Goal: Transaction & Acquisition: Book appointment/travel/reservation

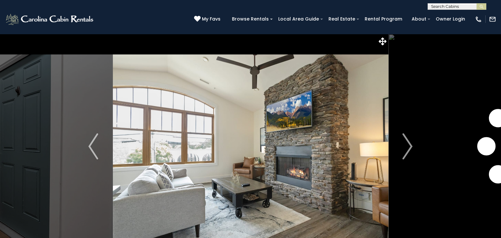
click at [273, 19] on span at bounding box center [271, 19] width 3 height 1
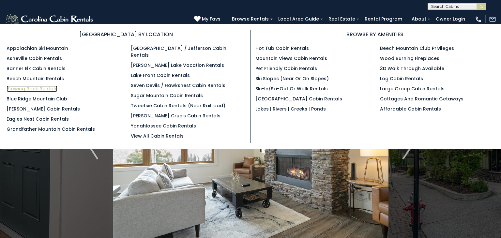
click at [51, 87] on link "Blowing Rock Rentals" at bounding box center [32, 89] width 51 height 7
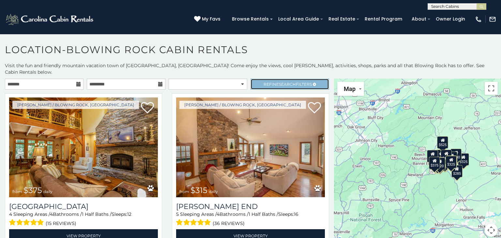
click at [292, 82] on span "Search" at bounding box center [287, 84] width 17 height 5
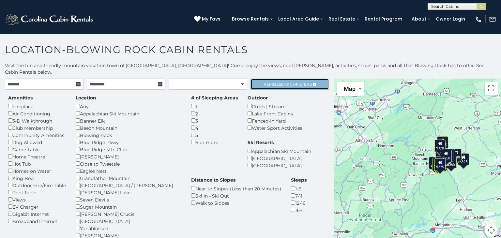
click at [298, 82] on span "Refine Search Filters" at bounding box center [288, 84] width 48 height 5
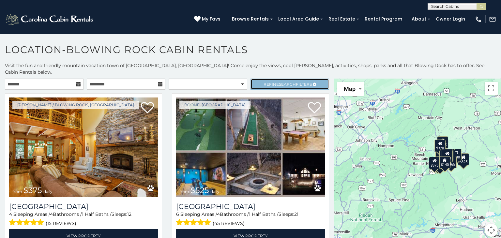
click at [279, 82] on span "Search" at bounding box center [287, 84] width 17 height 5
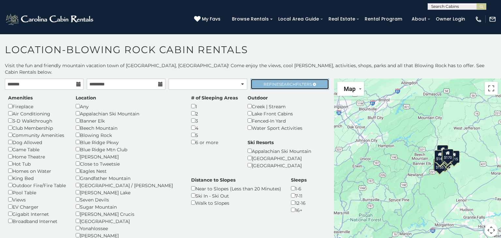
click at [290, 82] on span "Search" at bounding box center [287, 84] width 17 height 5
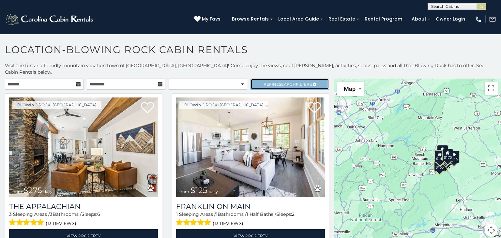
click at [290, 82] on span "Search" at bounding box center [287, 84] width 17 height 5
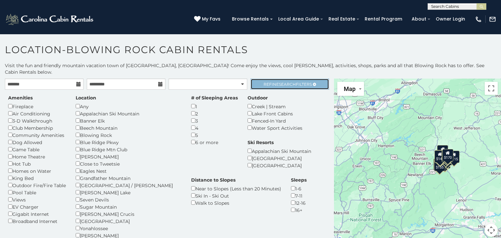
click at [283, 82] on span "Search" at bounding box center [287, 84] width 17 height 5
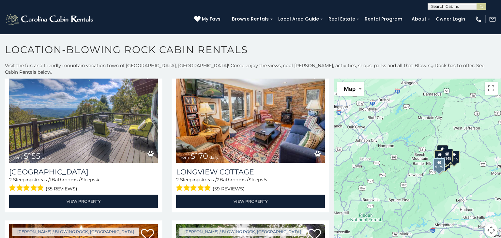
scroll to position [687, 0]
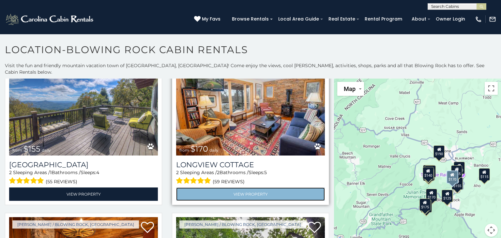
click at [242, 188] on link "View Property" at bounding box center [250, 194] width 149 height 13
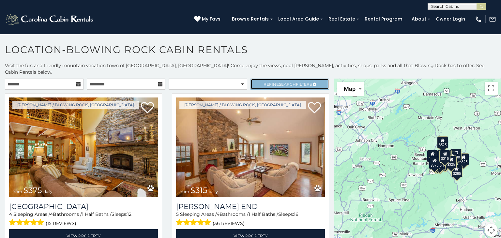
click at [302, 82] on span "Refine Search Filters" at bounding box center [288, 84] width 48 height 5
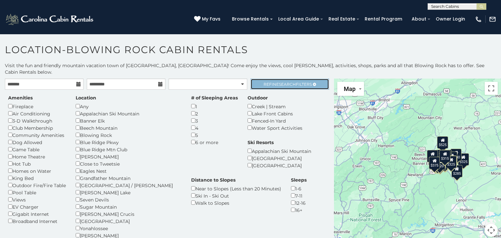
click at [302, 82] on span "Refine Search Filters" at bounding box center [288, 84] width 48 height 5
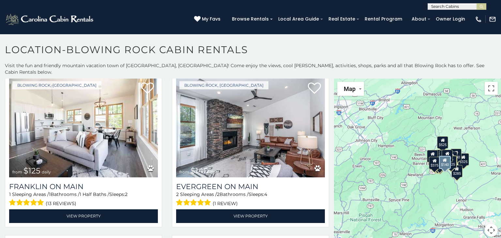
scroll to position [505, 0]
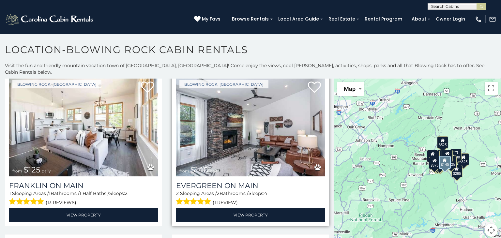
click at [245, 128] on img at bounding box center [250, 127] width 149 height 100
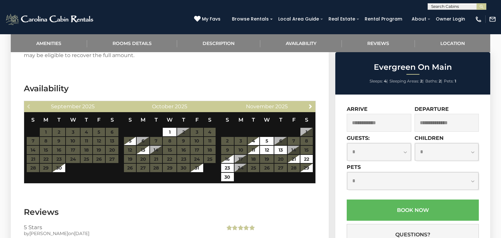
scroll to position [863, 0]
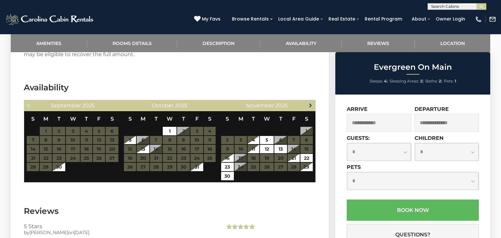
click at [311, 103] on span "Next" at bounding box center [310, 105] width 5 height 5
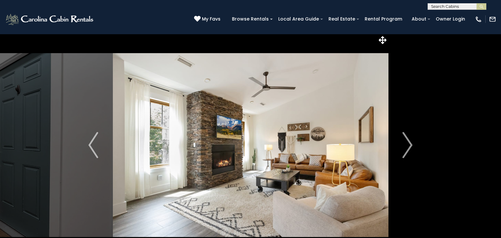
scroll to position [0, 0]
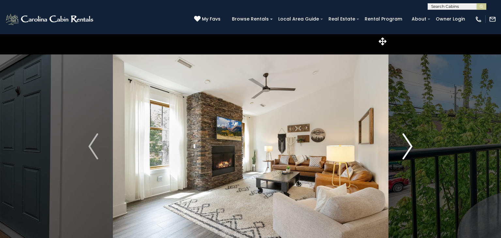
click at [413, 147] on button "Next" at bounding box center [407, 146] width 39 height 225
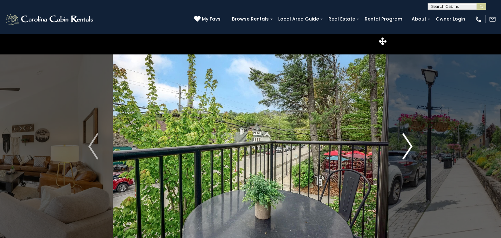
click at [413, 147] on img "Next" at bounding box center [408, 147] width 10 height 26
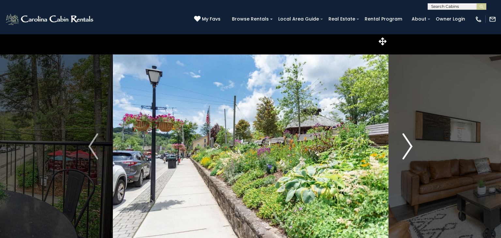
click at [413, 147] on img "Next" at bounding box center [408, 147] width 10 height 26
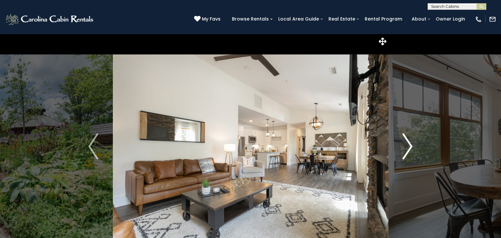
click at [413, 147] on img "Next" at bounding box center [408, 147] width 10 height 26
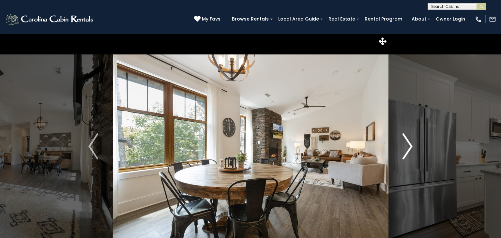
click at [413, 147] on img "Next" at bounding box center [408, 147] width 10 height 26
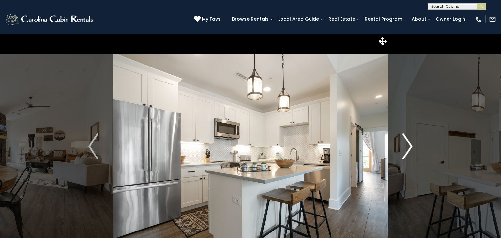
click at [413, 147] on img "Next" at bounding box center [408, 147] width 10 height 26
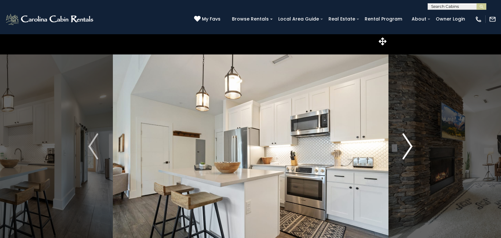
click at [413, 147] on img "Next" at bounding box center [408, 147] width 10 height 26
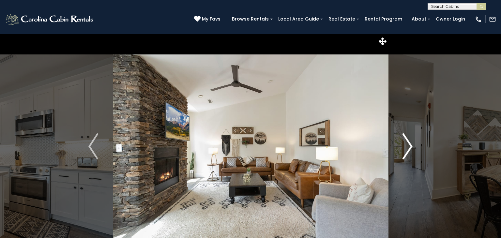
click at [413, 147] on img "Next" at bounding box center [408, 147] width 10 height 26
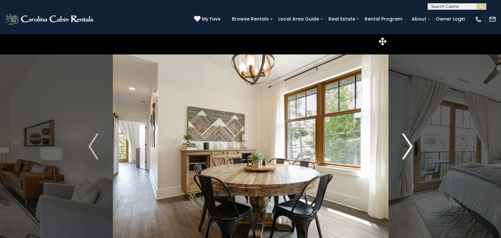
click at [413, 147] on img "Next" at bounding box center [408, 147] width 10 height 26
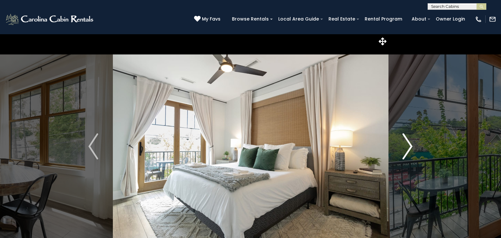
click at [413, 147] on img "Next" at bounding box center [408, 147] width 10 height 26
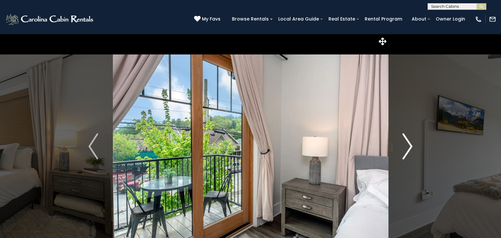
click at [413, 147] on img "Next" at bounding box center [408, 147] width 10 height 26
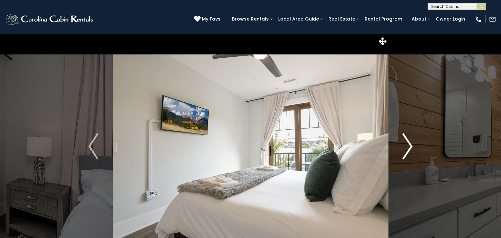
click at [413, 147] on img "Next" at bounding box center [408, 147] width 10 height 26
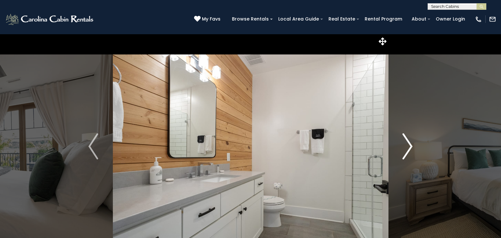
click at [413, 147] on img "Next" at bounding box center [408, 147] width 10 height 26
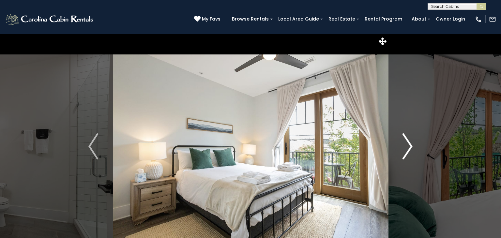
click at [413, 147] on img "Next" at bounding box center [408, 147] width 10 height 26
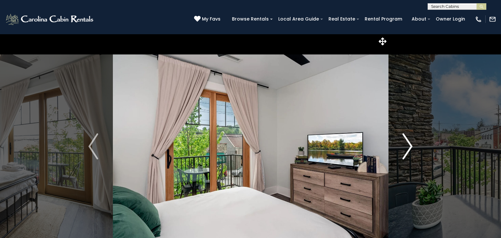
click at [413, 147] on img "Next" at bounding box center [408, 147] width 10 height 26
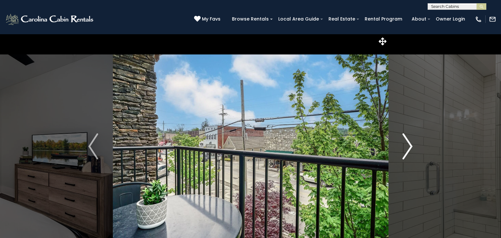
click at [413, 147] on img "Next" at bounding box center [408, 147] width 10 height 26
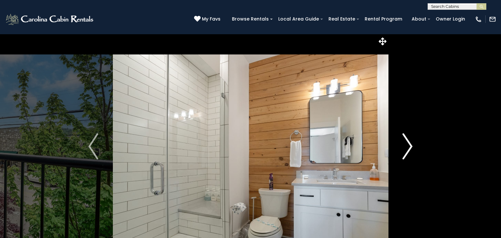
click at [413, 147] on img "Next" at bounding box center [408, 147] width 10 height 26
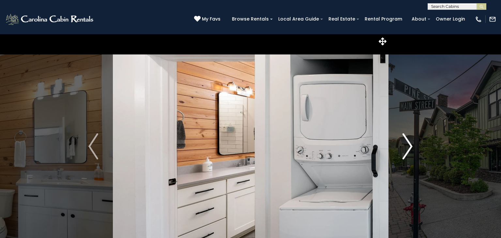
click at [413, 147] on img "Next" at bounding box center [408, 147] width 10 height 26
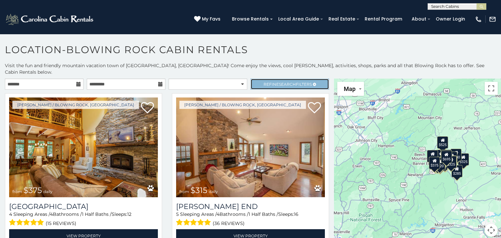
click at [280, 82] on span "Search" at bounding box center [287, 84] width 17 height 5
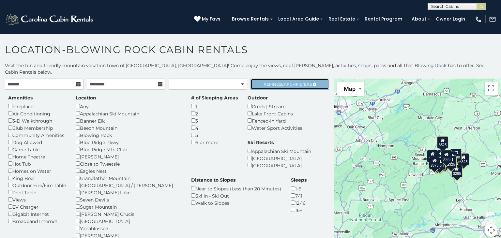
click at [280, 82] on span "Search" at bounding box center [287, 84] width 17 height 5
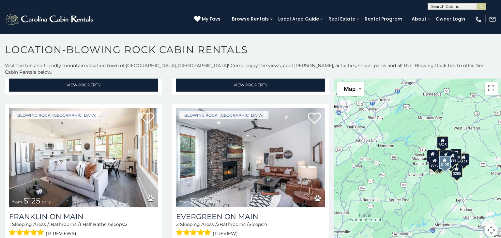
scroll to position [475, 0]
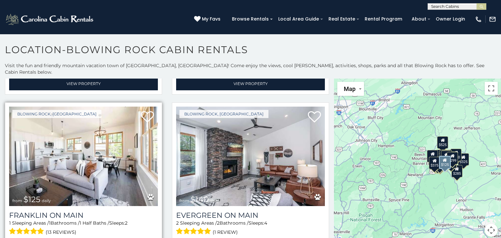
click at [70, 159] on img at bounding box center [83, 157] width 149 height 100
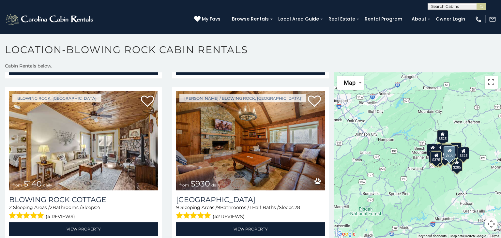
scroll to position [1140, 0]
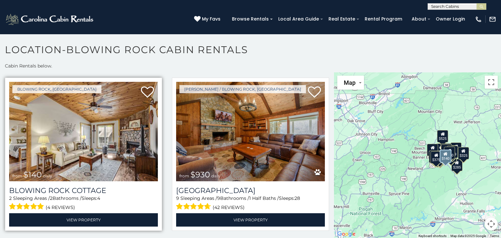
click at [77, 125] on img at bounding box center [83, 132] width 149 height 100
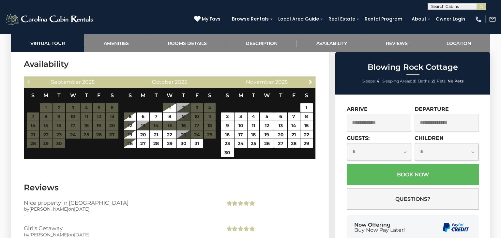
scroll to position [1133, 0]
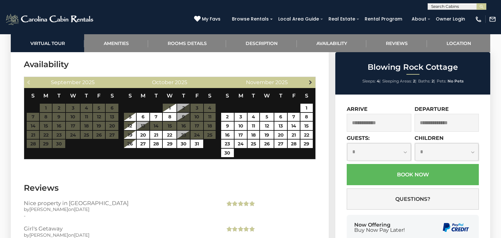
click at [312, 82] on span "Next" at bounding box center [310, 82] width 5 height 5
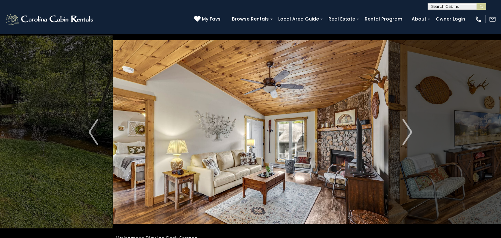
scroll to position [16, 0]
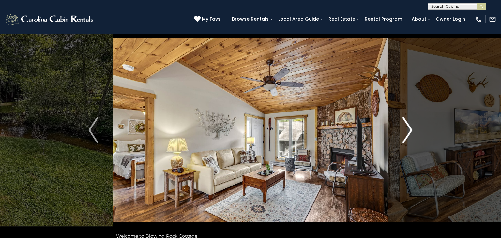
click at [411, 130] on img "Next" at bounding box center [408, 130] width 10 height 26
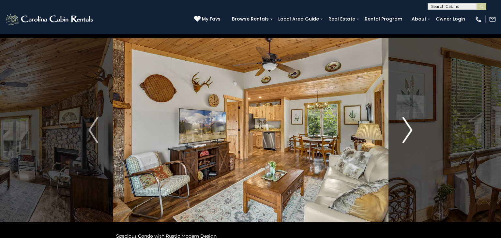
click at [411, 130] on img "Next" at bounding box center [408, 130] width 10 height 26
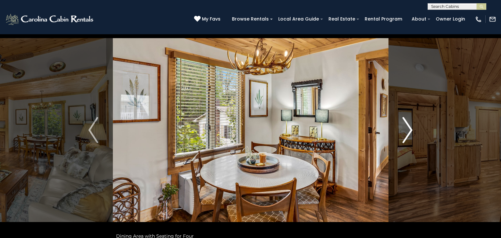
click at [411, 130] on img "Next" at bounding box center [408, 130] width 10 height 26
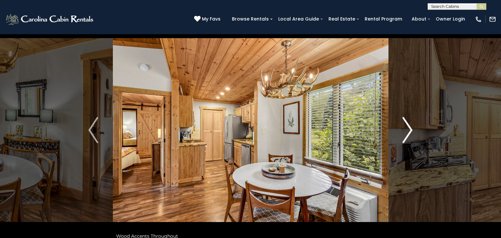
click at [411, 130] on img "Next" at bounding box center [408, 130] width 10 height 26
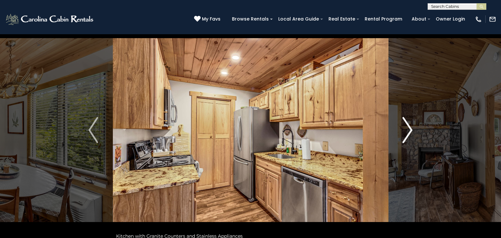
click at [411, 130] on img "Next" at bounding box center [408, 130] width 10 height 26
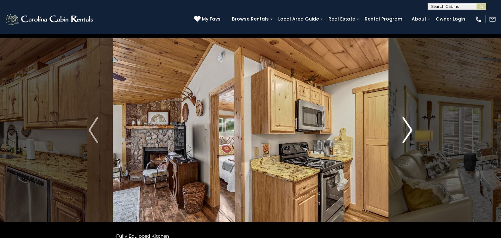
click at [411, 130] on img "Next" at bounding box center [408, 130] width 10 height 26
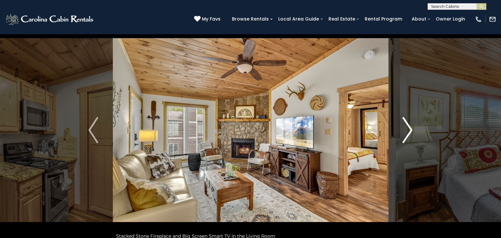
click at [411, 130] on img "Next" at bounding box center [408, 130] width 10 height 26
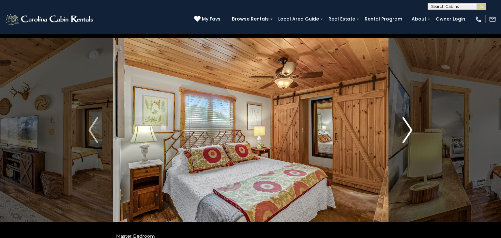
click at [411, 130] on img "Next" at bounding box center [408, 130] width 10 height 26
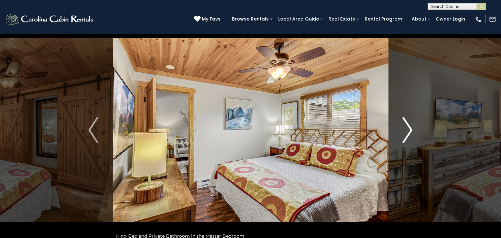
click at [411, 130] on img "Next" at bounding box center [408, 130] width 10 height 26
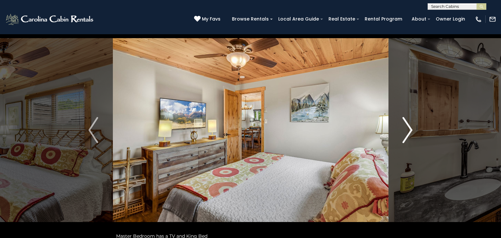
click at [411, 130] on img "Next" at bounding box center [408, 130] width 10 height 26
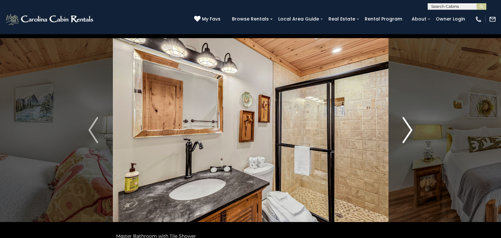
click at [411, 130] on img "Next" at bounding box center [408, 130] width 10 height 26
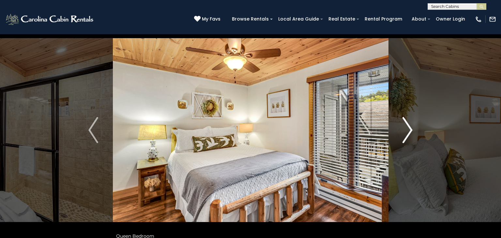
click at [411, 130] on img "Next" at bounding box center [408, 130] width 10 height 26
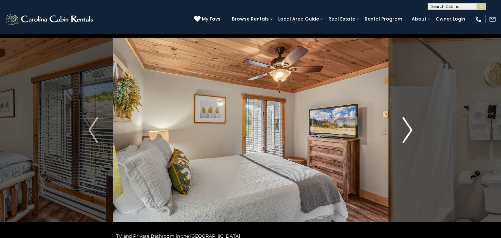
click at [411, 130] on img "Next" at bounding box center [408, 130] width 10 height 26
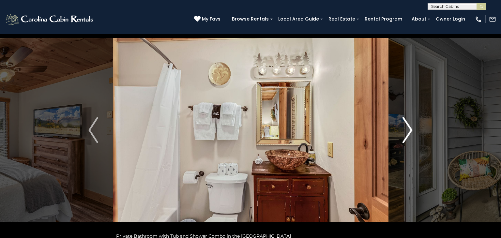
click at [411, 130] on img "Next" at bounding box center [408, 130] width 10 height 26
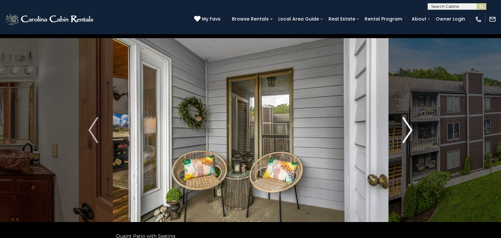
click at [411, 130] on img "Next" at bounding box center [408, 130] width 10 height 26
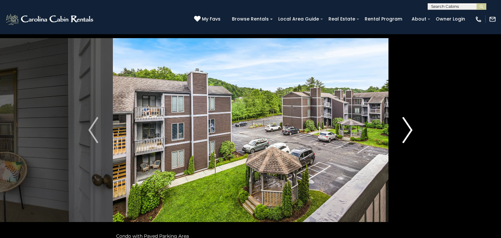
click at [411, 130] on img "Next" at bounding box center [408, 130] width 10 height 26
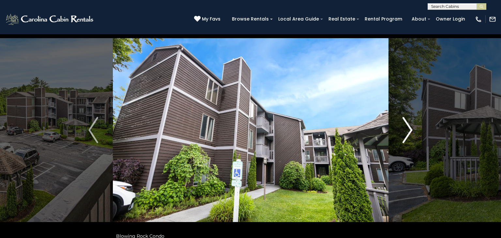
click at [411, 130] on img "Next" at bounding box center [408, 130] width 10 height 26
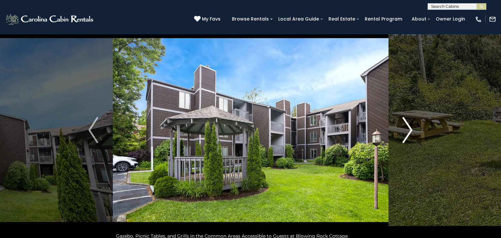
click at [411, 130] on img "Next" at bounding box center [408, 130] width 10 height 26
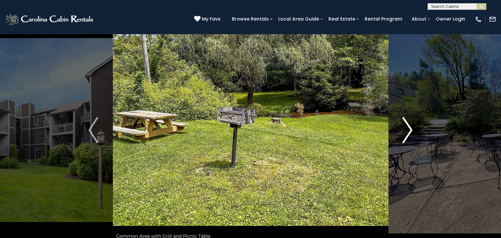
click at [411, 130] on img "Next" at bounding box center [408, 130] width 10 height 26
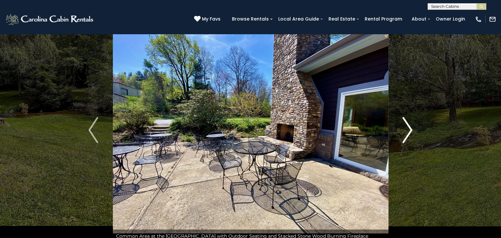
click at [411, 130] on img "Next" at bounding box center [408, 130] width 10 height 26
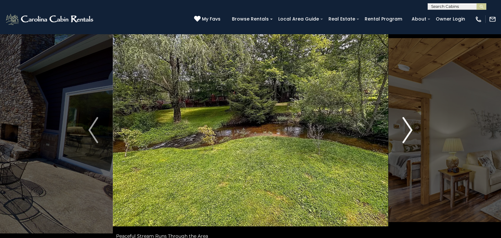
click at [411, 130] on img "Next" at bounding box center [408, 130] width 10 height 26
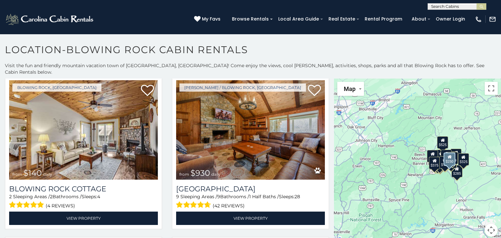
scroll to position [1157, 0]
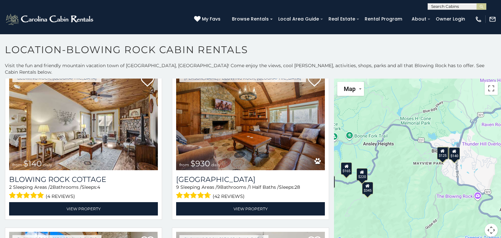
click at [444, 147] on div "$125" at bounding box center [442, 153] width 11 height 12
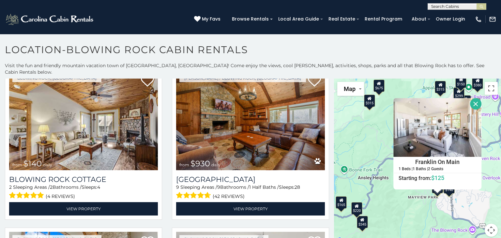
click at [475, 98] on button "Close" at bounding box center [475, 103] width 11 height 11
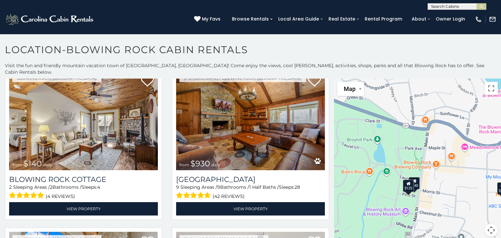
click at [418, 180] on div "$140" at bounding box center [414, 183] width 11 height 12
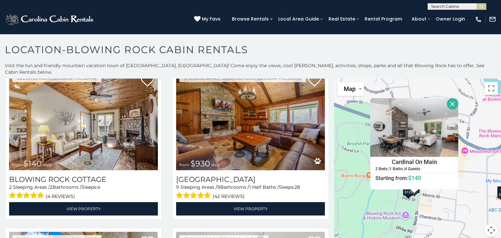
click at [454, 98] on button "Close" at bounding box center [452, 103] width 11 height 11
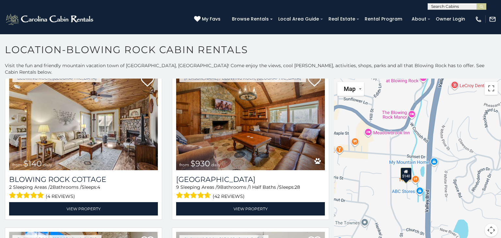
click at [404, 167] on div "$140" at bounding box center [406, 173] width 11 height 12
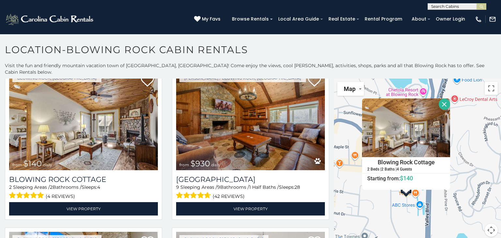
click at [446, 99] on button "Close" at bounding box center [444, 104] width 11 height 11
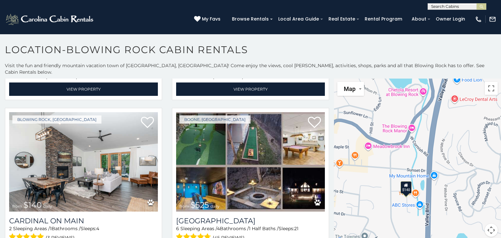
scroll to position [1440, 0]
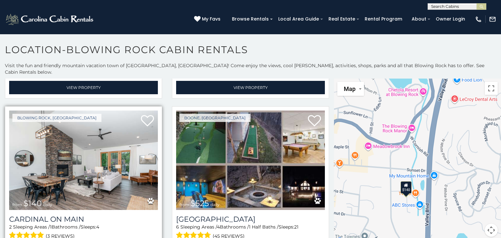
click at [67, 184] on img at bounding box center [83, 161] width 149 height 100
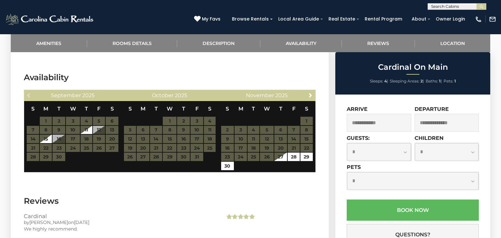
scroll to position [813, 0]
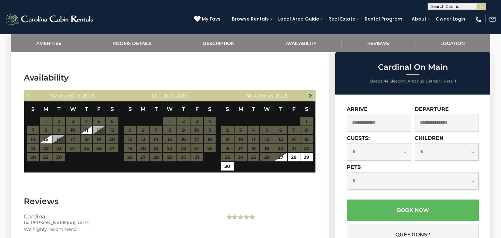
click at [312, 93] on span "Next" at bounding box center [310, 95] width 5 height 5
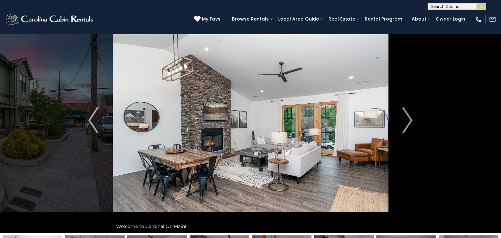
scroll to position [0, 0]
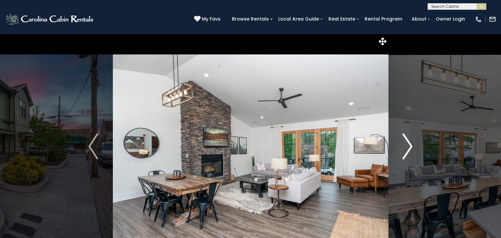
click at [410, 147] on img "Next" at bounding box center [408, 147] width 10 height 26
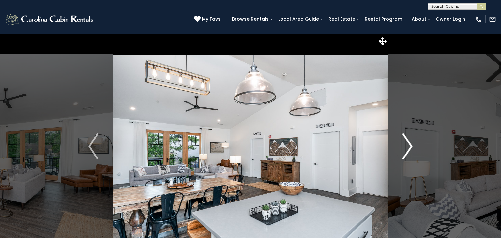
click at [410, 147] on img "Next" at bounding box center [408, 147] width 10 height 26
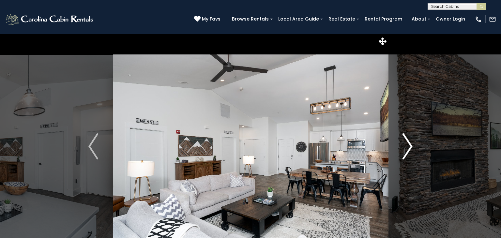
click at [410, 147] on img "Next" at bounding box center [408, 147] width 10 height 26
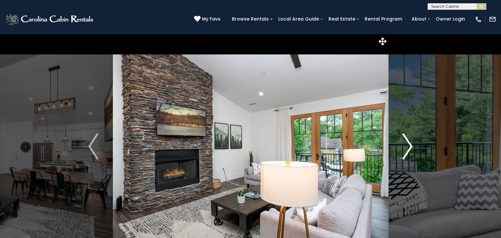
click at [410, 147] on img "Next" at bounding box center [408, 147] width 10 height 26
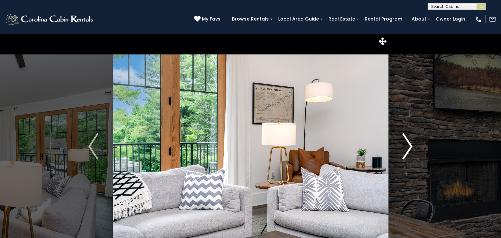
click at [410, 147] on img "Next" at bounding box center [408, 147] width 10 height 26
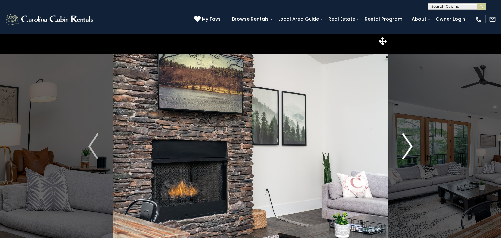
click at [410, 147] on img "Next" at bounding box center [408, 147] width 10 height 26
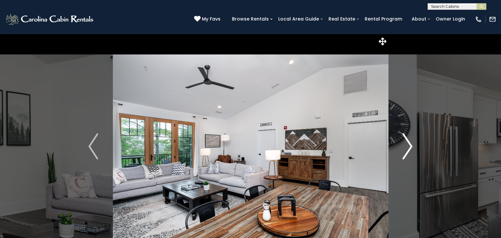
click at [410, 147] on img "Next" at bounding box center [408, 147] width 10 height 26
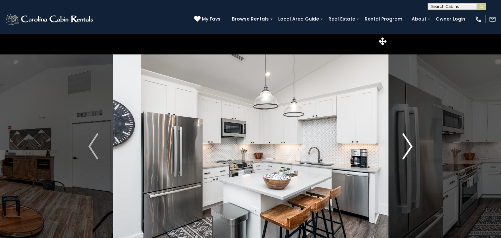
click at [410, 147] on img "Next" at bounding box center [408, 147] width 10 height 26
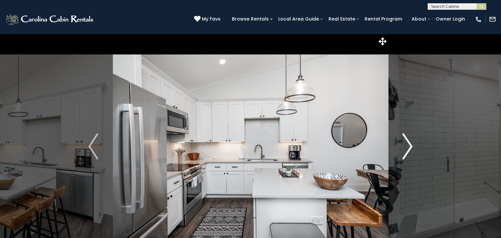
click at [410, 147] on img "Next" at bounding box center [408, 147] width 10 height 26
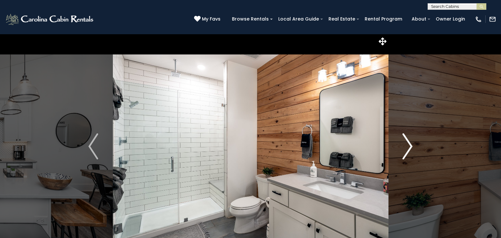
click at [410, 147] on img "Next" at bounding box center [408, 147] width 10 height 26
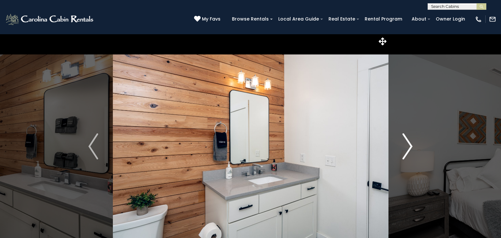
click at [410, 147] on img "Next" at bounding box center [408, 147] width 10 height 26
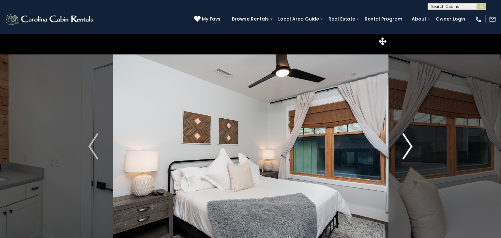
click at [410, 147] on img "Next" at bounding box center [408, 147] width 10 height 26
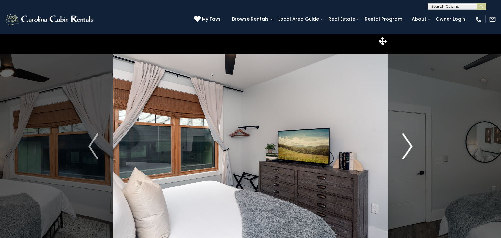
click at [410, 147] on img "Next" at bounding box center [408, 147] width 10 height 26
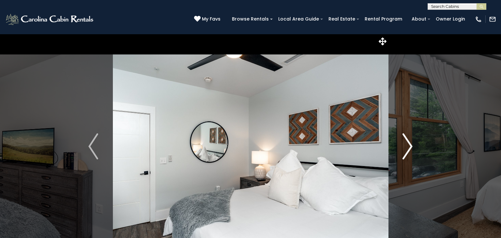
click at [410, 147] on img "Next" at bounding box center [408, 147] width 10 height 26
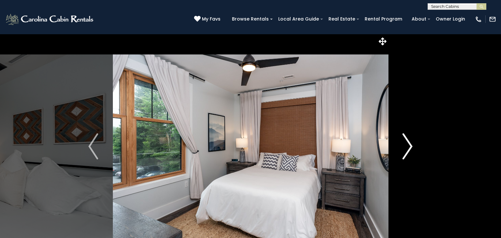
click at [410, 147] on img "Next" at bounding box center [408, 147] width 10 height 26
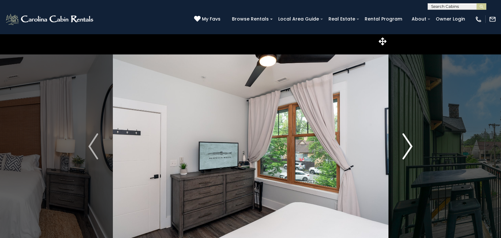
click at [410, 147] on img "Next" at bounding box center [408, 147] width 10 height 26
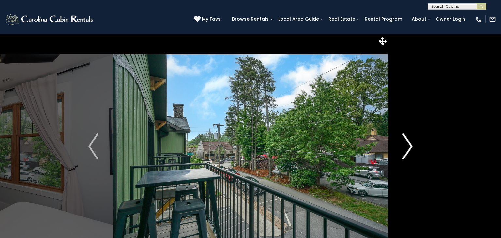
click at [410, 147] on img "Next" at bounding box center [408, 147] width 10 height 26
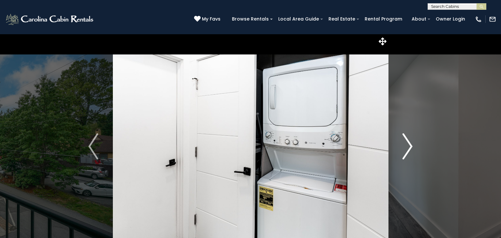
click at [410, 147] on img "Next" at bounding box center [408, 147] width 10 height 26
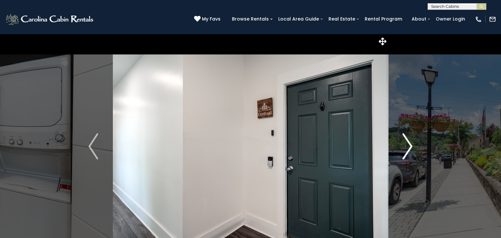
click at [410, 147] on img "Next" at bounding box center [408, 147] width 10 height 26
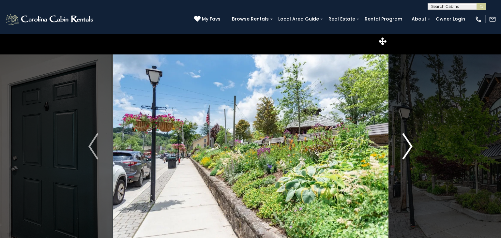
click at [412, 146] on img "Next" at bounding box center [408, 147] width 10 height 26
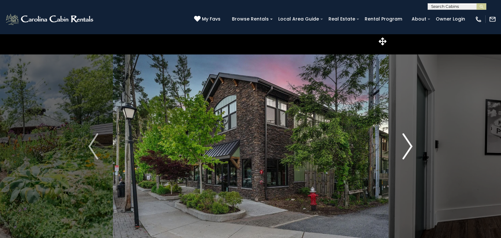
click at [412, 146] on img "Next" at bounding box center [408, 147] width 10 height 26
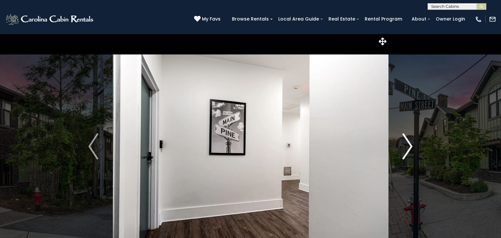
click at [412, 146] on img "Next" at bounding box center [408, 147] width 10 height 26
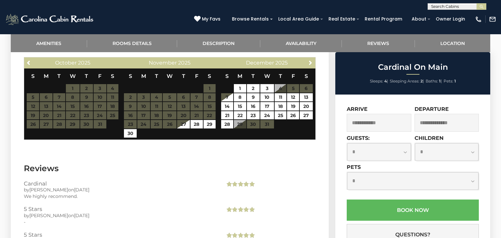
scroll to position [842, 0]
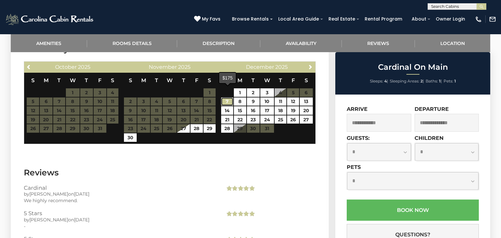
click at [230, 98] on link "7" at bounding box center [227, 102] width 12 height 8
type input "**********"
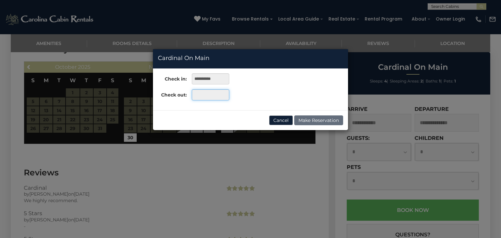
click at [215, 97] on input "text" at bounding box center [211, 94] width 38 height 11
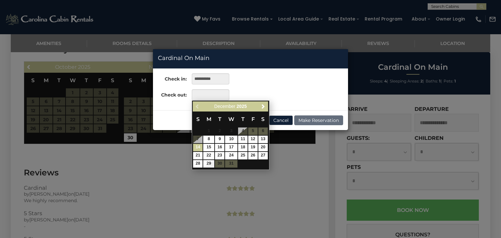
click at [199, 149] on link "14" at bounding box center [197, 148] width 9 height 8
type input "**********"
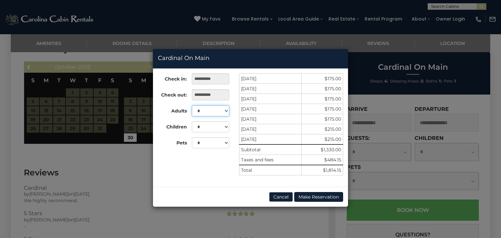
click at [228, 111] on select "* * * *" at bounding box center [211, 110] width 38 height 11
select select "*"
click at [192, 105] on select "* * * *" at bounding box center [211, 110] width 38 height 11
click at [228, 142] on select "* *" at bounding box center [211, 142] width 38 height 11
select select "*"
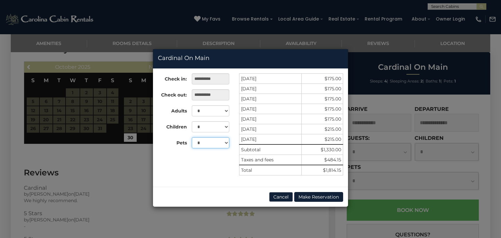
click at [192, 137] on select "* *" at bounding box center [211, 142] width 38 height 11
click at [279, 198] on button "Cancel" at bounding box center [281, 197] width 24 height 10
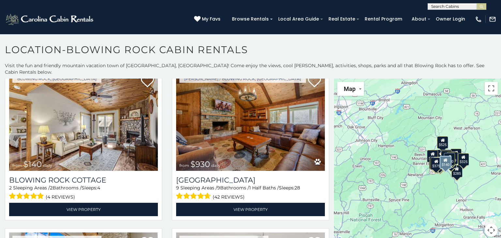
scroll to position [1155, 0]
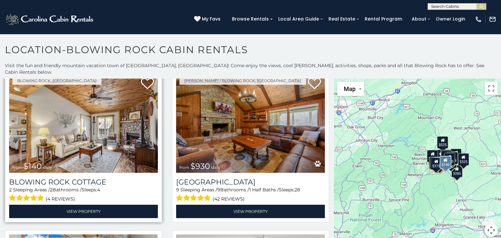
click at [67, 131] on img at bounding box center [83, 123] width 149 height 100
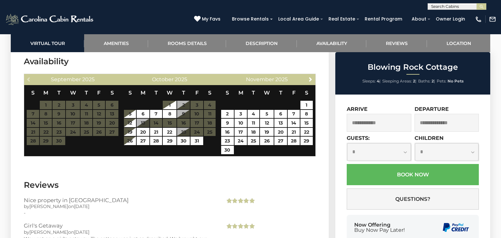
scroll to position [1137, 0]
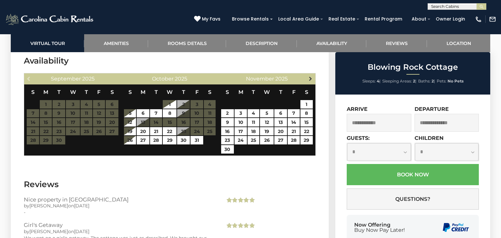
click at [312, 77] on span "Next" at bounding box center [310, 78] width 5 height 5
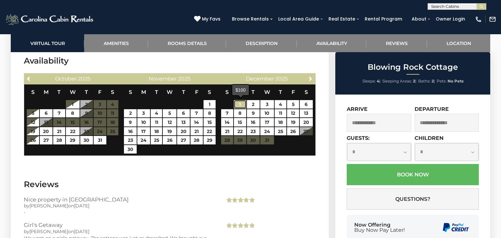
click at [241, 105] on link "1" at bounding box center [240, 104] width 12 height 8
type input "**********"
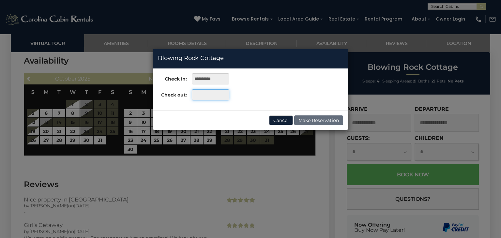
click at [217, 96] on input "text" at bounding box center [211, 94] width 38 height 11
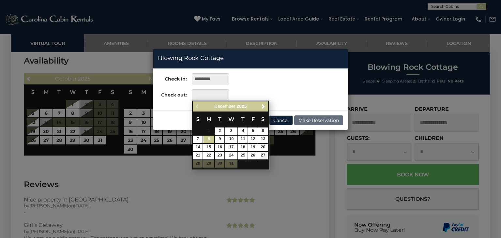
click at [208, 140] on link "8" at bounding box center [208, 140] width 11 height 8
type input "**********"
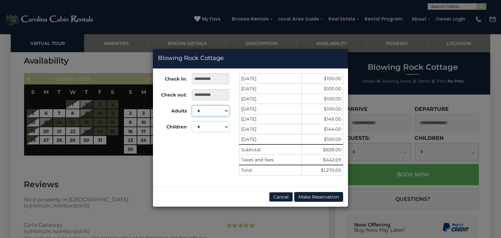
click at [228, 112] on select "* * * *" at bounding box center [211, 110] width 38 height 11
select select "*"
click at [192, 105] on select "* * * *" at bounding box center [211, 110] width 38 height 11
click at [283, 196] on button "Cancel" at bounding box center [281, 197] width 24 height 10
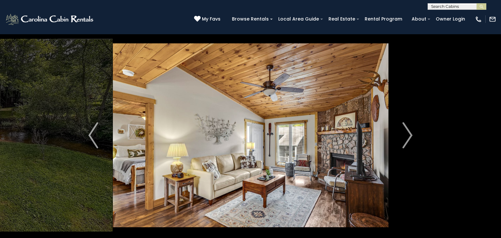
scroll to position [13, 0]
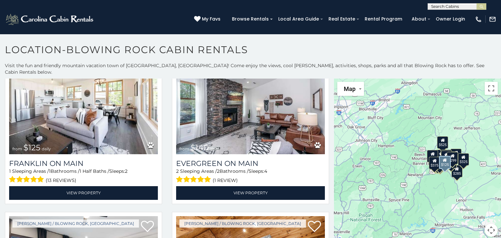
scroll to position [521, 0]
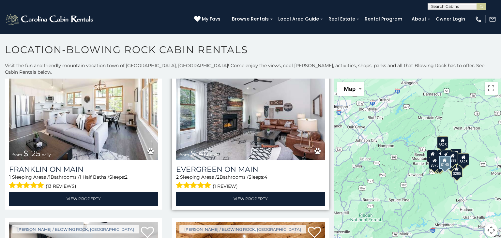
click at [232, 134] on img at bounding box center [250, 111] width 149 height 100
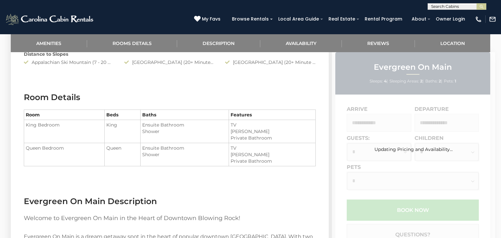
scroll to position [494, 0]
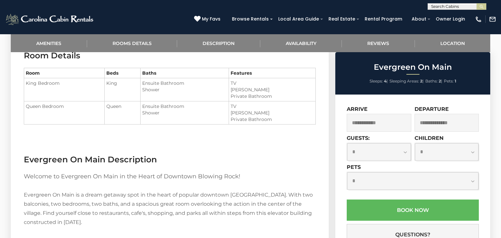
click at [475, 183] on select "**********" at bounding box center [413, 180] width 132 height 17
select select "*"
click at [347, 173] on select "**********" at bounding box center [413, 180] width 132 height 17
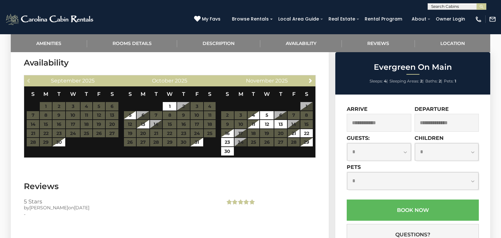
scroll to position [889, 0]
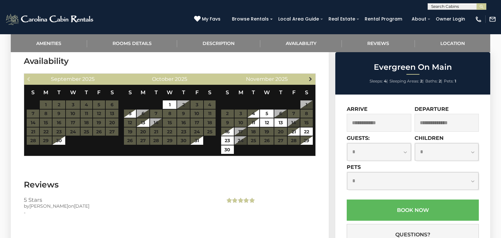
click at [309, 76] on span "Next" at bounding box center [310, 78] width 5 height 5
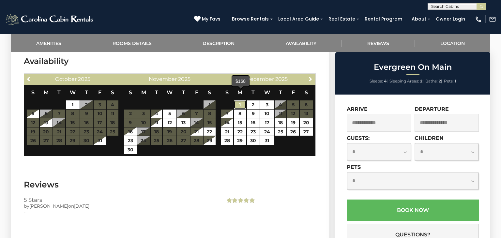
click at [240, 101] on link "1" at bounding box center [240, 105] width 12 height 8
type input "**********"
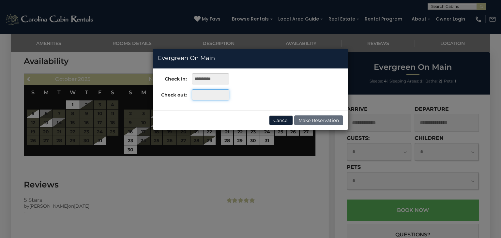
click at [216, 95] on input "text" at bounding box center [211, 94] width 38 height 11
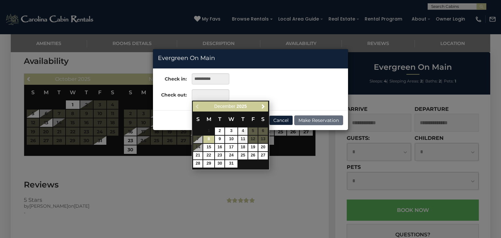
click at [210, 138] on link "8" at bounding box center [208, 140] width 11 height 8
type input "**********"
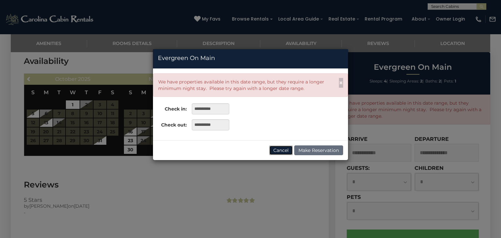
click at [287, 153] on button "Cancel" at bounding box center [281, 151] width 24 height 10
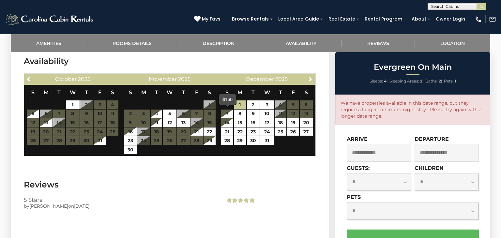
click at [229, 107] on span at bounding box center [228, 106] width 6 height 3
click at [231, 110] on link "7" at bounding box center [227, 114] width 12 height 8
type input "**********"
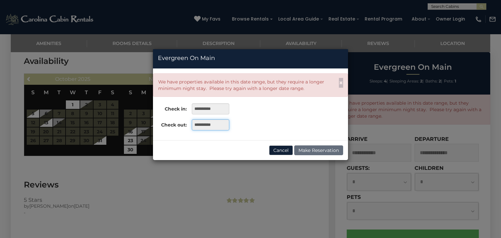
click at [215, 128] on input "**********" at bounding box center [211, 124] width 38 height 11
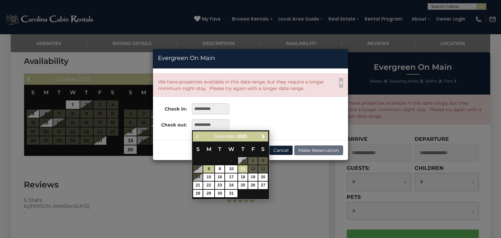
click at [243, 171] on link "11" at bounding box center [242, 169] width 9 height 8
type input "**********"
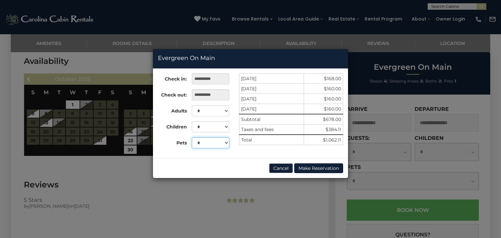
click at [227, 142] on select "* *" at bounding box center [211, 142] width 38 height 11
select select "*"
click at [192, 137] on select "* *" at bounding box center [211, 142] width 38 height 11
click at [228, 111] on select "* * * *" at bounding box center [211, 110] width 38 height 11
select select "*"
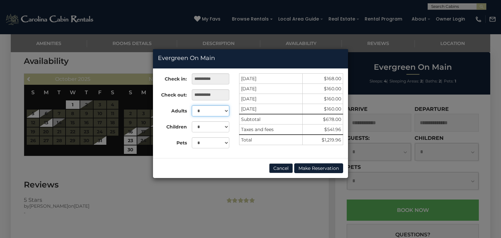
click at [192, 105] on select "* * * *" at bounding box center [211, 110] width 38 height 11
click at [278, 168] on button "Cancel" at bounding box center [281, 169] width 24 height 10
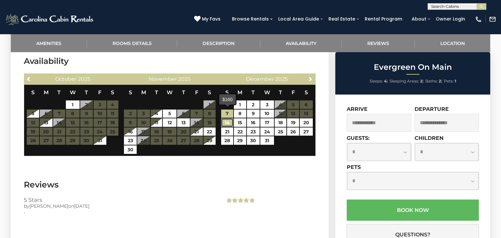
click at [232, 118] on link "14" at bounding box center [227, 122] width 12 height 8
type input "**********"
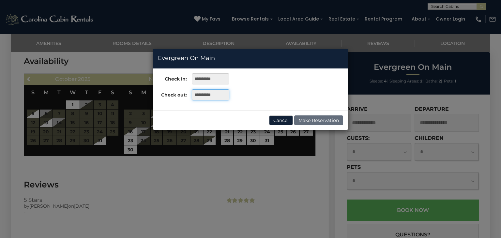
click at [218, 94] on input "**********" at bounding box center [211, 94] width 38 height 11
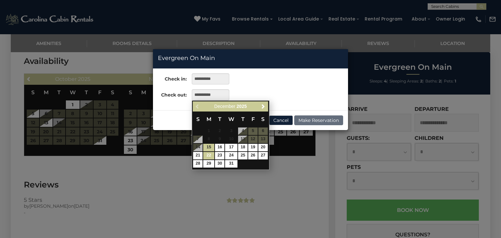
click at [211, 155] on link "22" at bounding box center [208, 156] width 11 height 8
type input "**********"
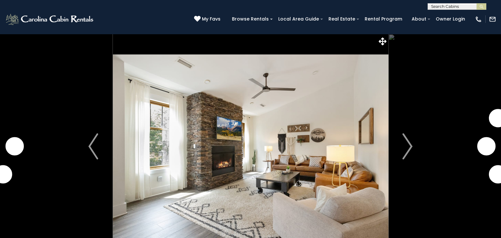
select select "*"
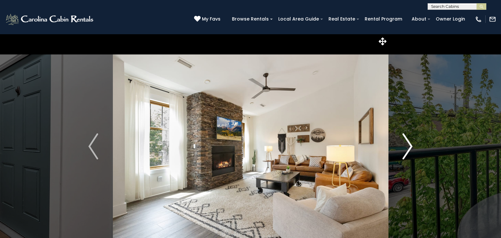
click at [411, 150] on img "Next" at bounding box center [408, 147] width 10 height 26
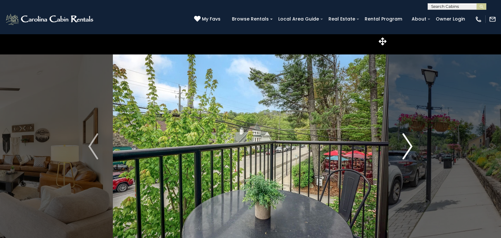
click at [411, 150] on img "Next" at bounding box center [408, 147] width 10 height 26
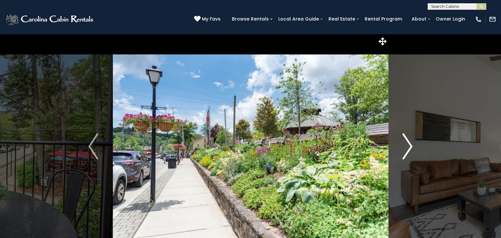
click at [411, 150] on img "Next" at bounding box center [408, 147] width 10 height 26
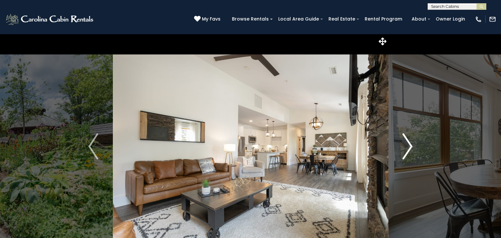
click at [411, 150] on img "Next" at bounding box center [408, 147] width 10 height 26
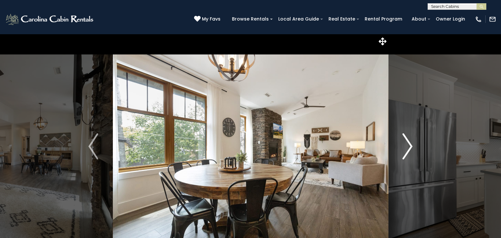
click at [411, 150] on img "Next" at bounding box center [408, 147] width 10 height 26
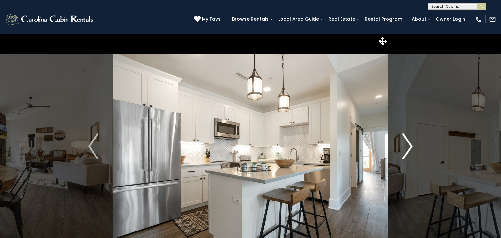
click at [411, 150] on img "Next" at bounding box center [408, 147] width 10 height 26
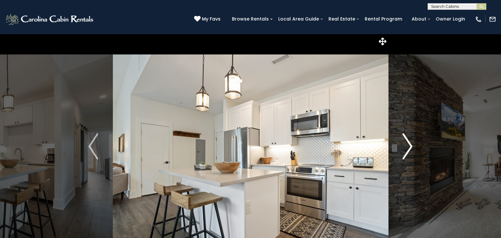
click at [411, 150] on img "Next" at bounding box center [408, 147] width 10 height 26
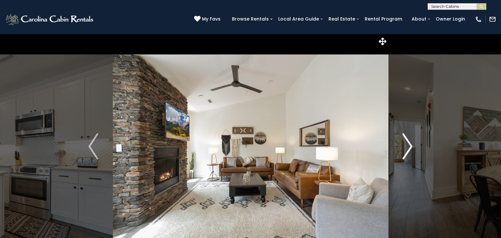
click at [411, 150] on img "Next" at bounding box center [408, 147] width 10 height 26
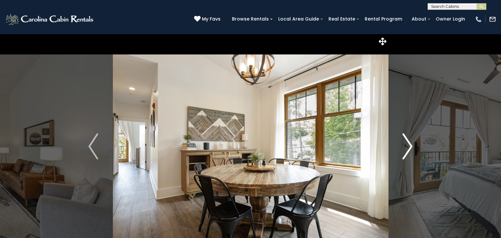
click at [411, 150] on img "Next" at bounding box center [408, 147] width 10 height 26
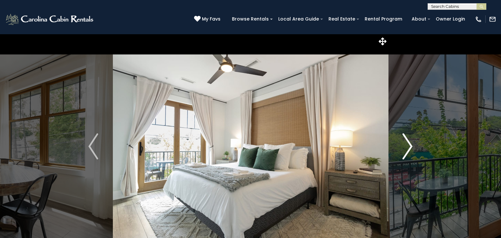
click at [411, 150] on img "Next" at bounding box center [408, 147] width 10 height 26
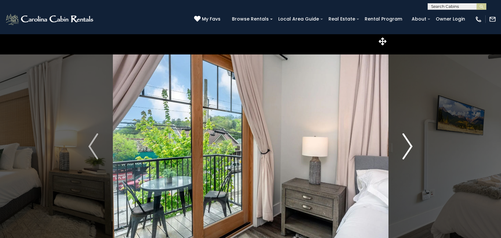
click at [411, 150] on img "Next" at bounding box center [408, 147] width 10 height 26
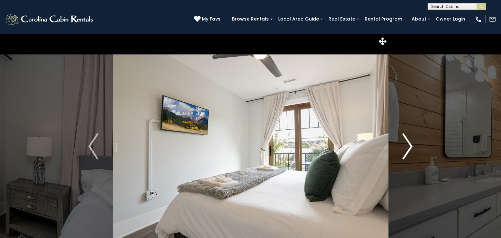
click at [411, 150] on img "Next" at bounding box center [408, 147] width 10 height 26
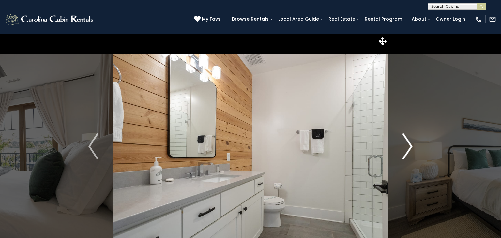
click at [411, 150] on img "Next" at bounding box center [408, 147] width 10 height 26
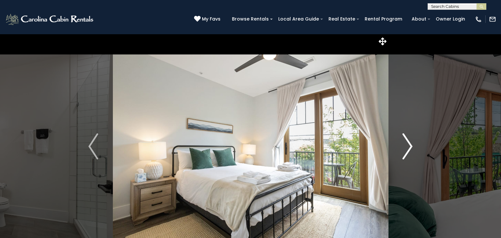
click at [411, 150] on img "Next" at bounding box center [408, 147] width 10 height 26
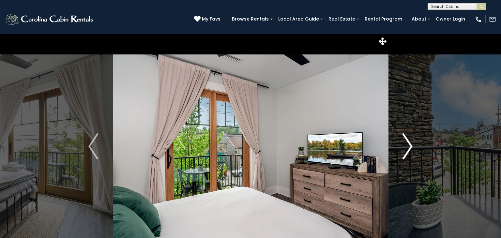
click at [411, 150] on img "Next" at bounding box center [408, 147] width 10 height 26
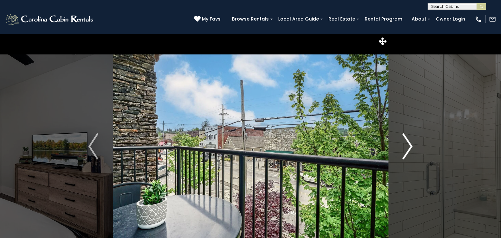
click at [411, 150] on img "Next" at bounding box center [408, 147] width 10 height 26
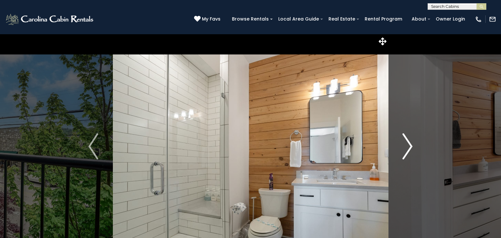
click at [411, 150] on img "Next" at bounding box center [408, 147] width 10 height 26
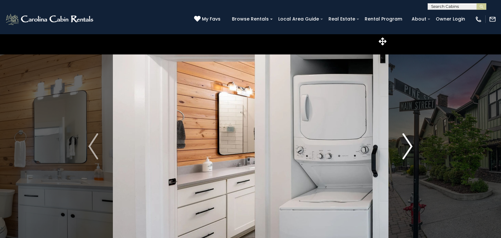
click at [411, 150] on img "Next" at bounding box center [408, 147] width 10 height 26
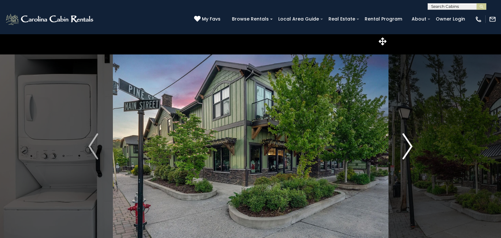
click at [411, 150] on img "Next" at bounding box center [408, 147] width 10 height 26
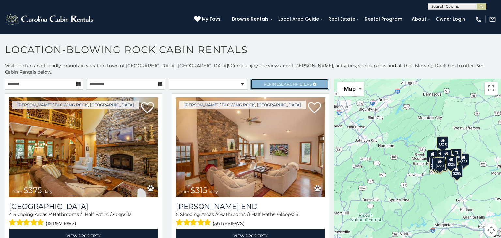
click at [272, 82] on span "Refine Search Filters" at bounding box center [288, 84] width 48 height 5
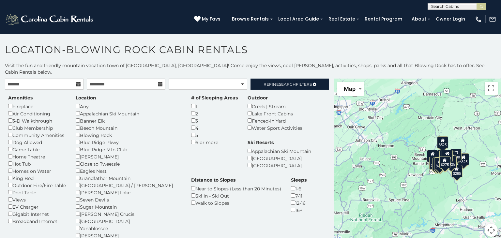
click at [191, 103] on div "1" at bounding box center [214, 106] width 47 height 7
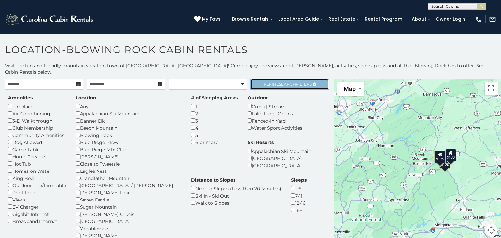
click at [282, 82] on span "Search" at bounding box center [287, 84] width 17 height 5
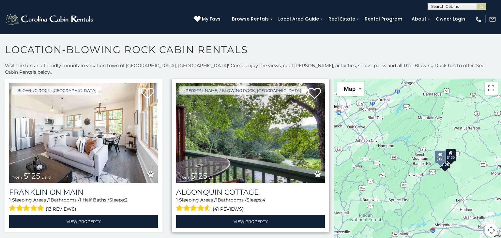
scroll to position [12, 0]
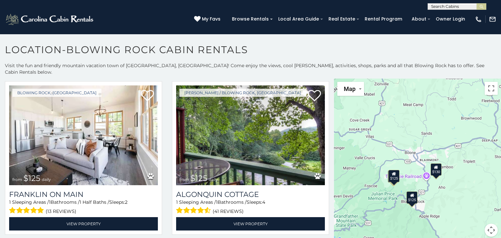
click at [435, 164] on div "$130" at bounding box center [436, 169] width 11 height 12
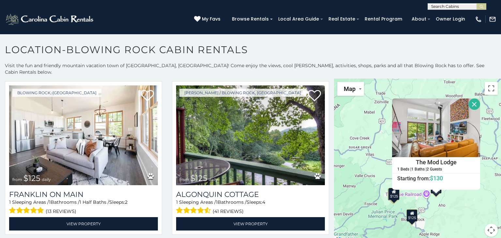
click at [474, 99] on button "Close" at bounding box center [474, 104] width 11 height 11
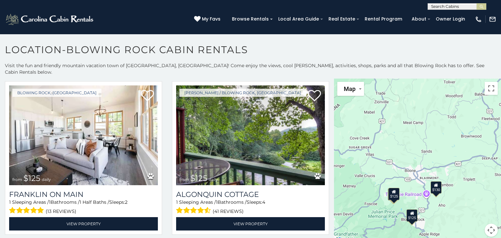
click at [414, 210] on div "$125" at bounding box center [412, 216] width 11 height 12
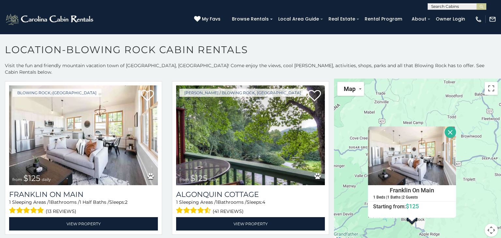
click at [451, 127] on button "Close" at bounding box center [450, 132] width 11 height 11
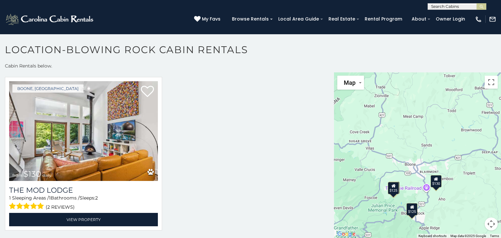
scroll to position [0, 0]
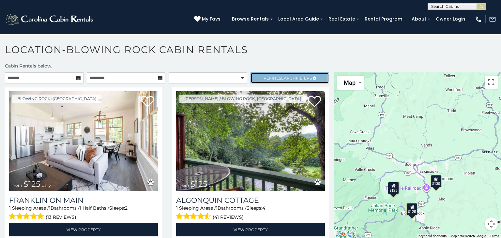
click at [271, 76] on span "Refine Search Filters" at bounding box center [288, 78] width 48 height 5
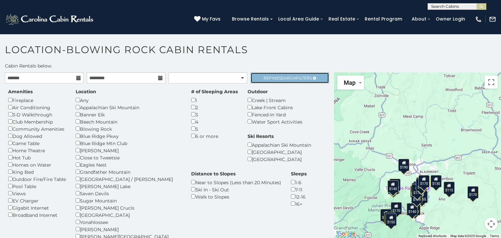
click at [283, 76] on span "Search" at bounding box center [287, 78] width 17 height 5
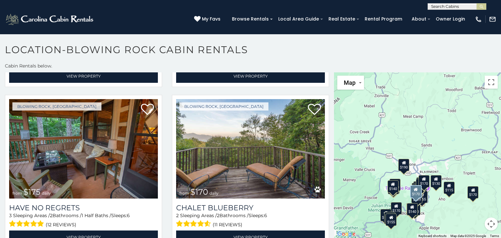
scroll to position [479, 0]
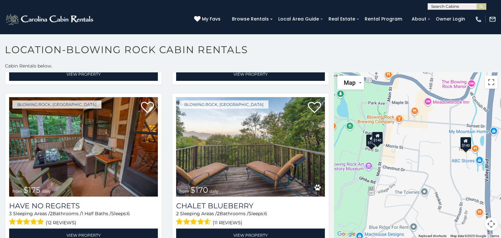
click at [466, 138] on div "$140" at bounding box center [466, 143] width 11 height 12
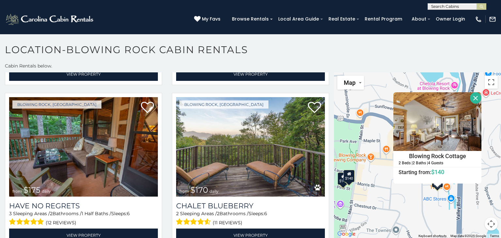
click at [476, 92] on button "Close" at bounding box center [475, 97] width 11 height 11
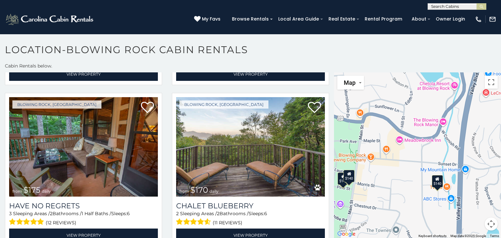
click at [351, 172] on div "$140" at bounding box center [349, 176] width 11 height 12
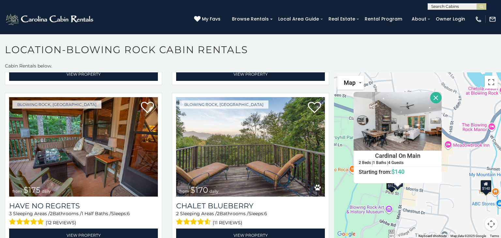
click at [438, 92] on button "Close" at bounding box center [436, 97] width 11 height 11
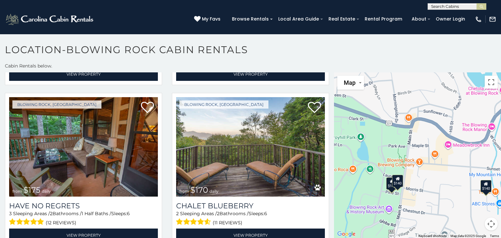
click at [390, 183] on div "$125 $140 $140 $140 $155 $170 $175 $170 $185 $185 $180 $190 $175 $155 $139 $170…" at bounding box center [417, 155] width 167 height 166
click at [390, 179] on div "$140" at bounding box center [391, 184] width 11 height 12
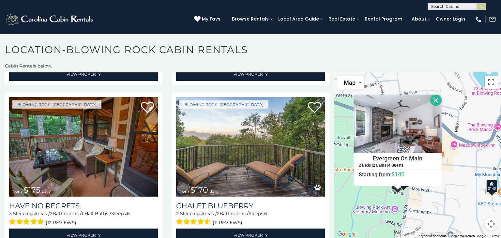
click at [437, 95] on button "Close" at bounding box center [436, 100] width 11 height 11
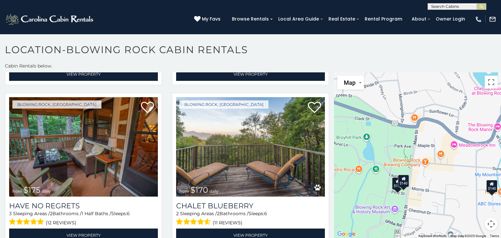
click at [397, 178] on div "$140" at bounding box center [397, 184] width 11 height 12
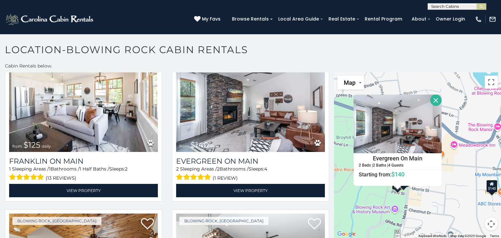
scroll to position [0, 0]
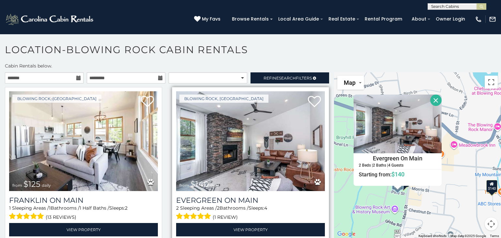
click at [263, 146] on img at bounding box center [250, 141] width 149 height 100
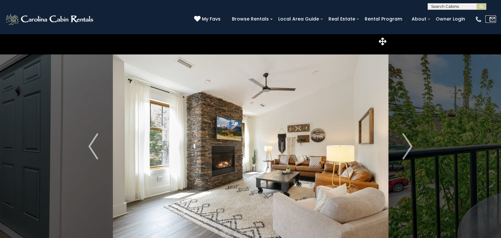
click at [493, 18] on img at bounding box center [492, 19] width 7 height 7
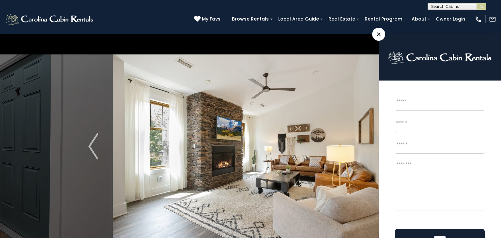
click at [415, 105] on input "First" at bounding box center [439, 102] width 89 height 16
type input "**********"
click at [405, 166] on textarea "Message *" at bounding box center [440, 185] width 90 height 52
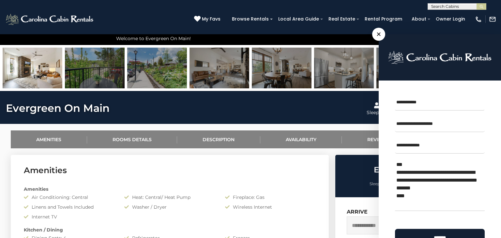
scroll to position [214, 0]
type textarea "**********"
click at [440, 233] on input "******" at bounding box center [440, 238] width 90 height 18
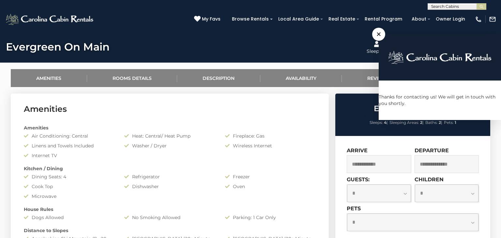
scroll to position [0, 0]
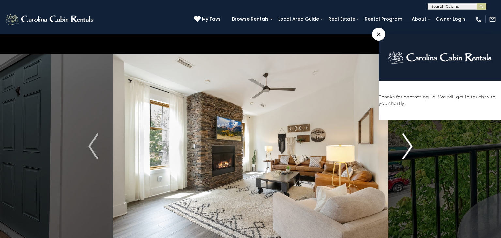
click at [409, 138] on img "Next" at bounding box center [408, 147] width 10 height 26
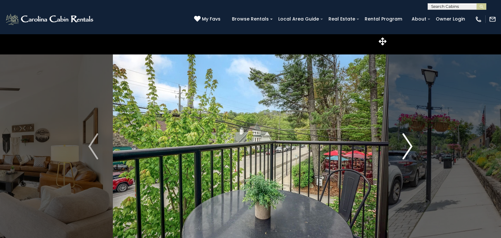
click at [409, 138] on img "Next" at bounding box center [408, 147] width 10 height 26
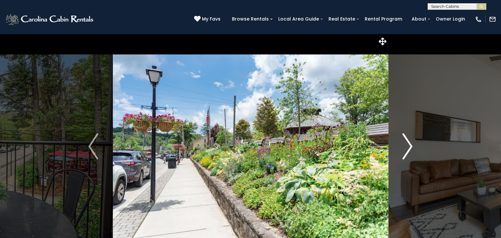
click at [409, 138] on img "Next" at bounding box center [408, 147] width 10 height 26
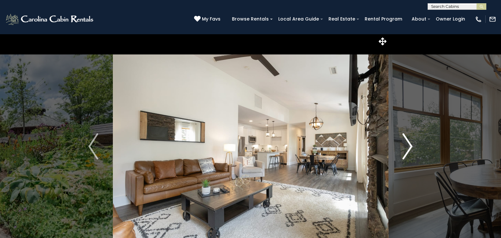
click at [409, 138] on img "Next" at bounding box center [408, 147] width 10 height 26
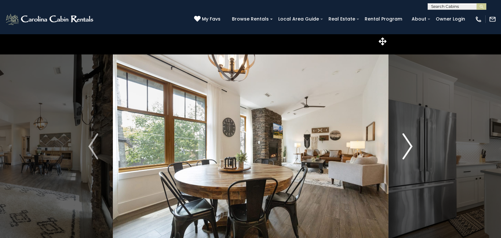
click at [409, 138] on img "Next" at bounding box center [408, 147] width 10 height 26
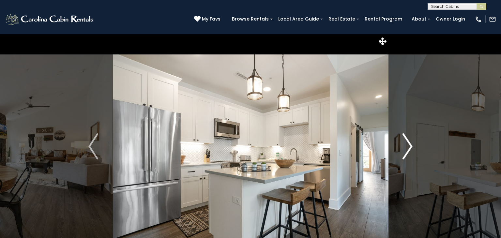
click at [409, 138] on img "Next" at bounding box center [408, 147] width 10 height 26
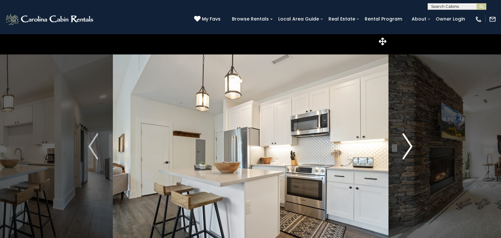
click at [409, 138] on img "Next" at bounding box center [408, 147] width 10 height 26
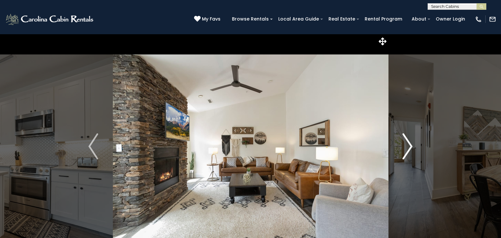
click at [409, 138] on img "Next" at bounding box center [408, 147] width 10 height 26
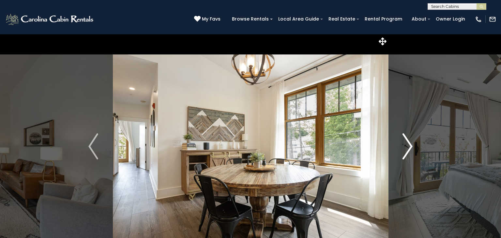
click at [409, 138] on img "Next" at bounding box center [408, 147] width 10 height 26
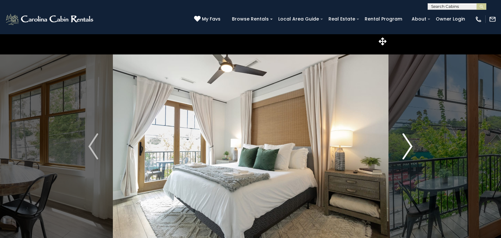
click at [409, 138] on img "Next" at bounding box center [408, 147] width 10 height 26
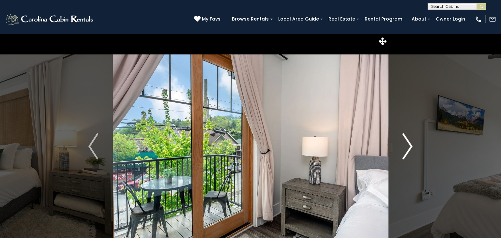
click at [409, 138] on img "Next" at bounding box center [408, 147] width 10 height 26
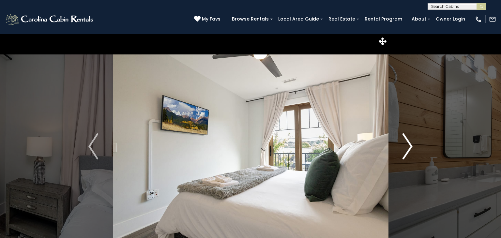
click at [409, 138] on img "Next" at bounding box center [408, 147] width 10 height 26
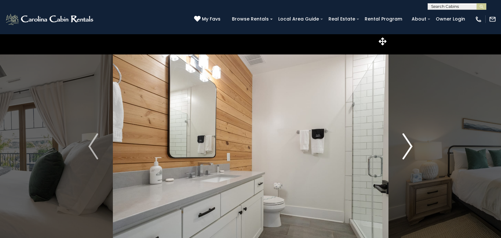
click at [409, 138] on img "Next" at bounding box center [408, 147] width 10 height 26
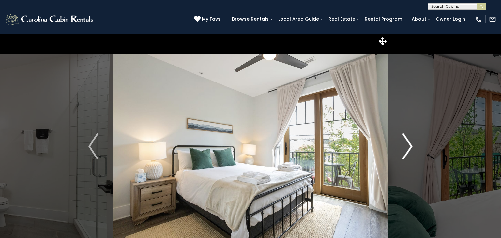
click at [409, 138] on img "Next" at bounding box center [408, 147] width 10 height 26
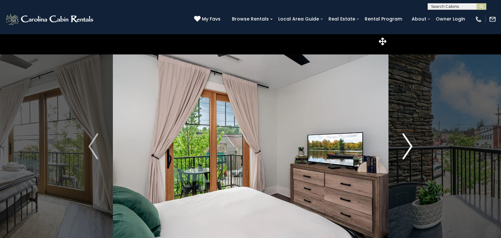
click at [409, 138] on img "Next" at bounding box center [408, 147] width 10 height 26
